Goal: Task Accomplishment & Management: Manage account settings

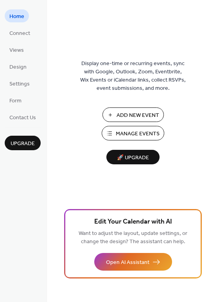
click at [138, 132] on span "Manage Events" at bounding box center [138, 134] width 44 height 8
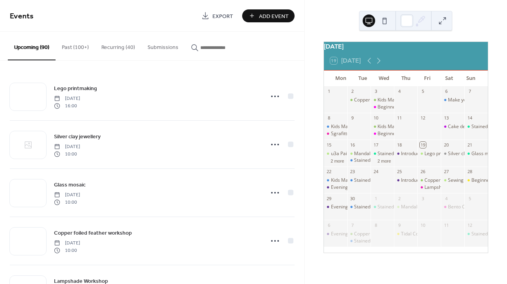
click at [220, 49] on input "button" at bounding box center [223, 47] width 47 height 8
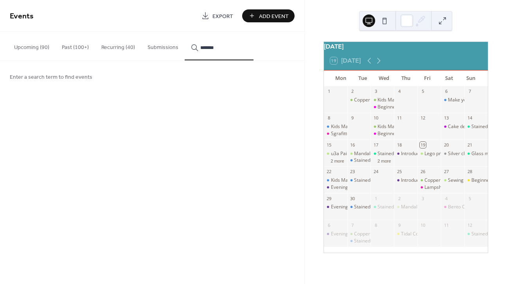
type input "*******"
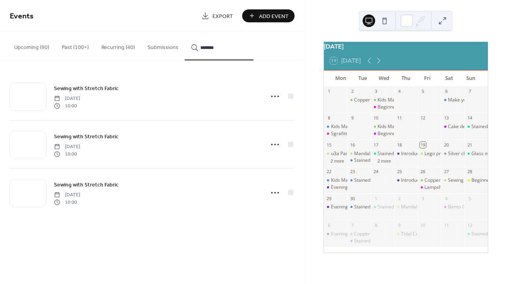
click at [275, 96] on icon at bounding box center [275, 96] width 13 height 13
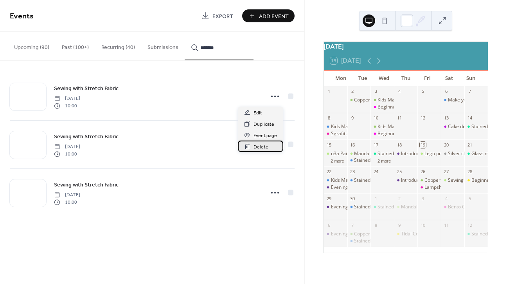
click at [260, 148] on span "Delete" at bounding box center [261, 147] width 15 height 8
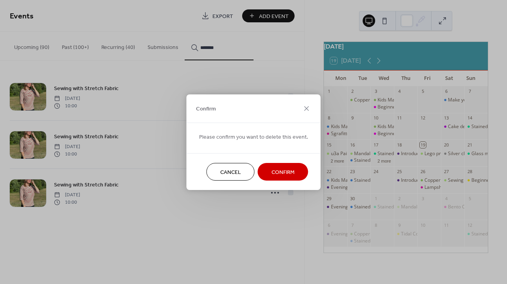
click at [281, 180] on button "Confirm" at bounding box center [283, 172] width 51 height 18
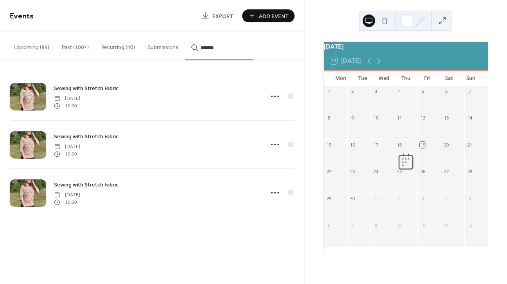
click at [273, 146] on icon at bounding box center [275, 144] width 13 height 13
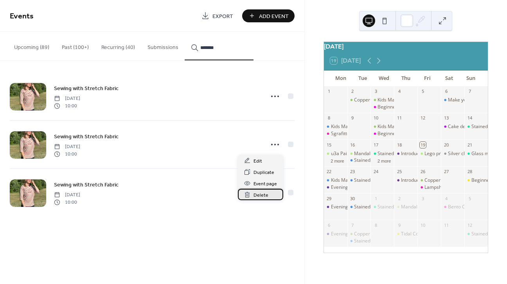
click at [264, 193] on span "Delete" at bounding box center [261, 195] width 15 height 8
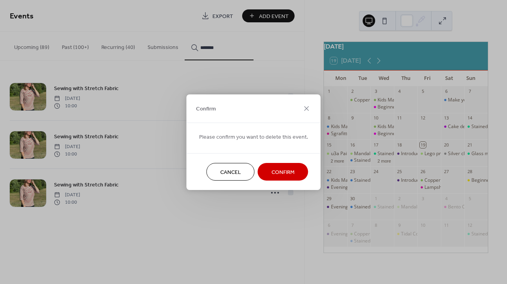
click at [280, 174] on span "Confirm" at bounding box center [283, 172] width 23 height 8
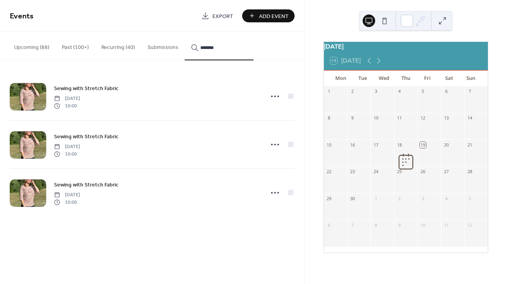
click at [29, 51] on button "Upcoming (88)" at bounding box center [32, 46] width 48 height 28
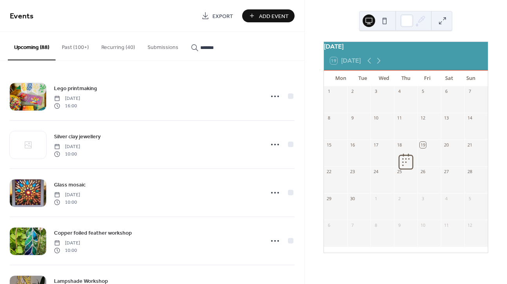
click at [34, 48] on button "Upcoming (88)" at bounding box center [32, 46] width 48 height 29
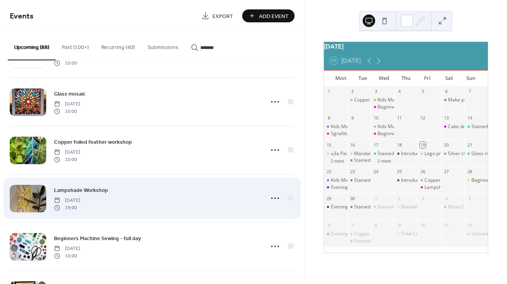
scroll to position [94, 0]
